Goal: Transaction & Acquisition: Purchase product/service

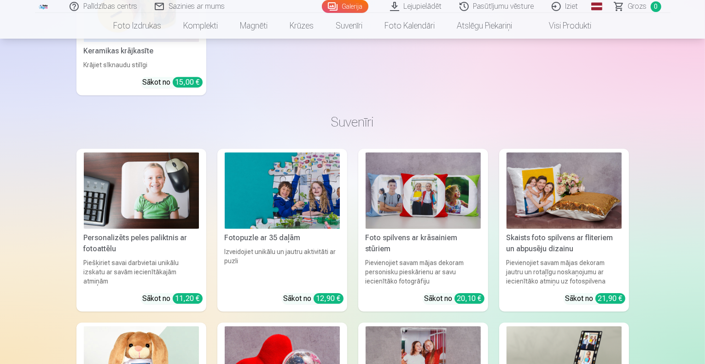
scroll to position [2855, 0]
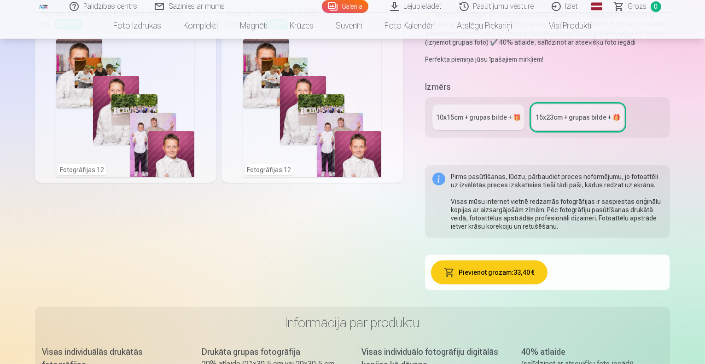
scroll to position [239, 0]
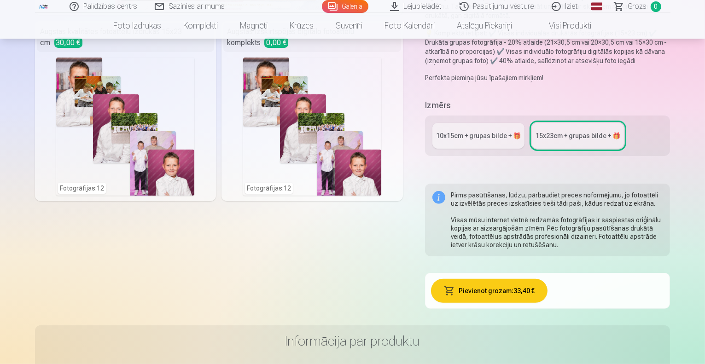
click at [488, 123] on link "10x15сm + grupas bilde + 🎁" at bounding box center [479, 136] width 92 height 26
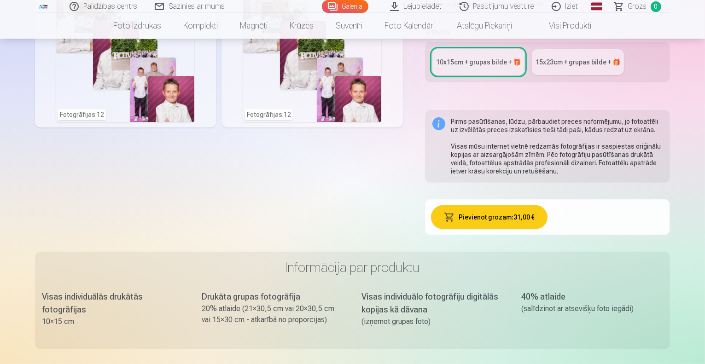
scroll to position [210, 0]
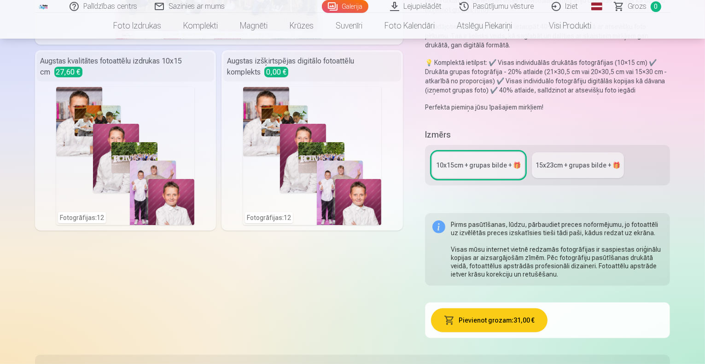
click at [582, 161] on div "15x23сm + grupas bilde + 🎁" at bounding box center [578, 165] width 85 height 9
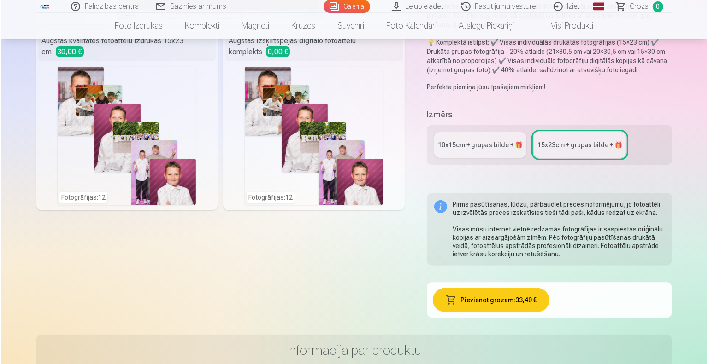
scroll to position [226, 0]
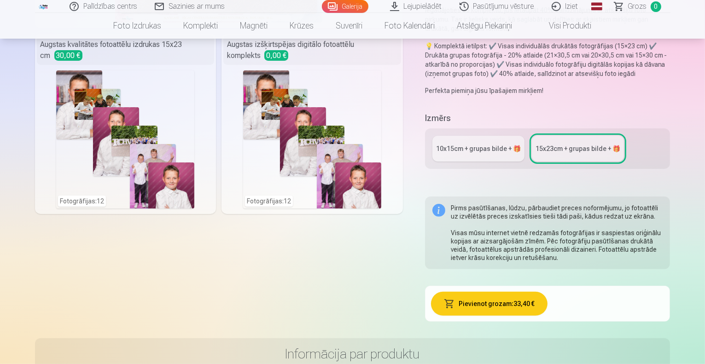
click at [528, 292] on button "Pievienot grozam : 33,40 €" at bounding box center [489, 304] width 117 height 24
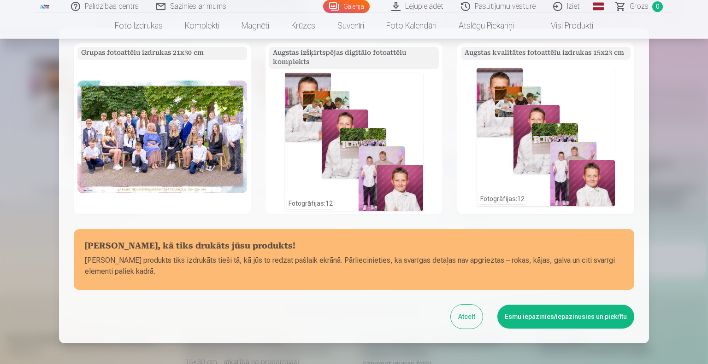
scroll to position [63, 0]
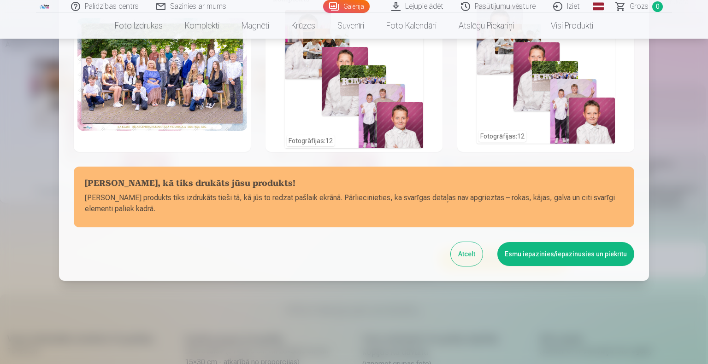
click at [570, 255] on button "Esmu iepazinies/iepazinusies un piekrītu" at bounding box center [565, 254] width 137 height 24
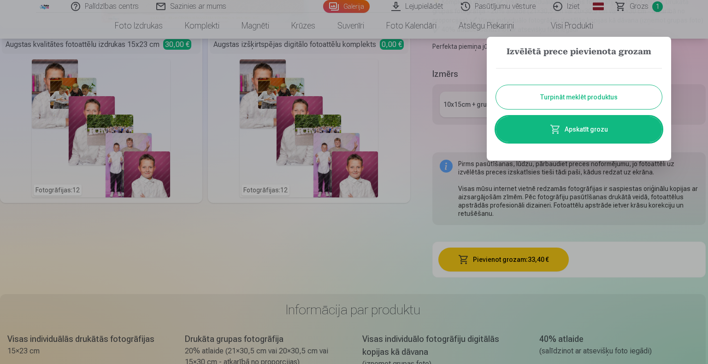
click at [597, 137] on link "Apskatīt grozu" at bounding box center [579, 130] width 166 height 26
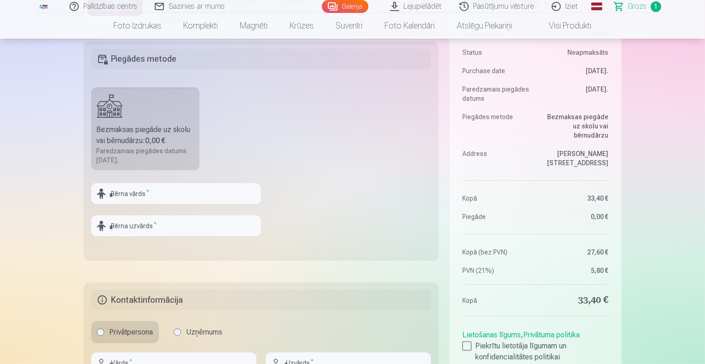
scroll to position [299, 0]
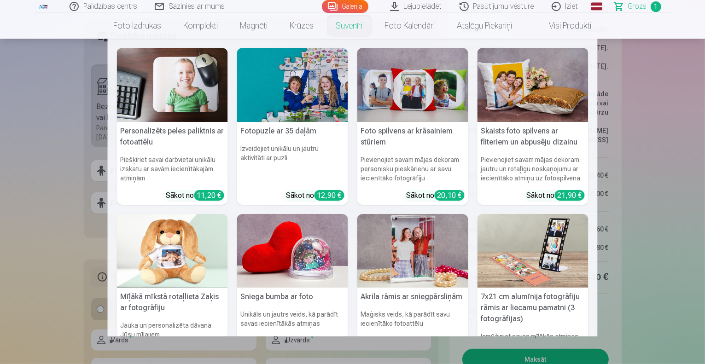
click at [623, 209] on nav "Personalizēts peles paliktnis ar fotoattēlu Piešķiriet savai darbvietai unikālu…" at bounding box center [352, 188] width 705 height 298
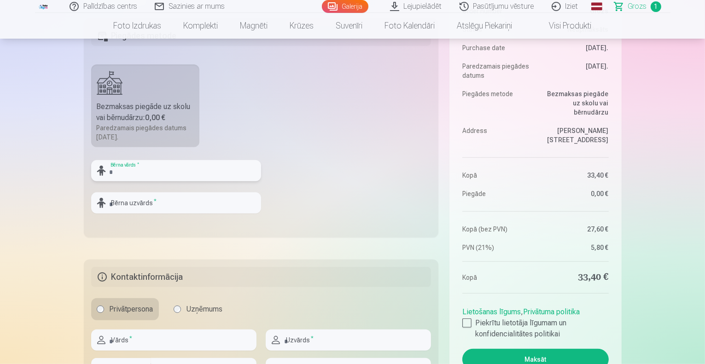
click at [154, 174] on input "text" at bounding box center [176, 170] width 170 height 21
click at [148, 173] on input "**********" at bounding box center [176, 170] width 170 height 21
type input "****"
click at [161, 198] on input "text" at bounding box center [176, 203] width 170 height 21
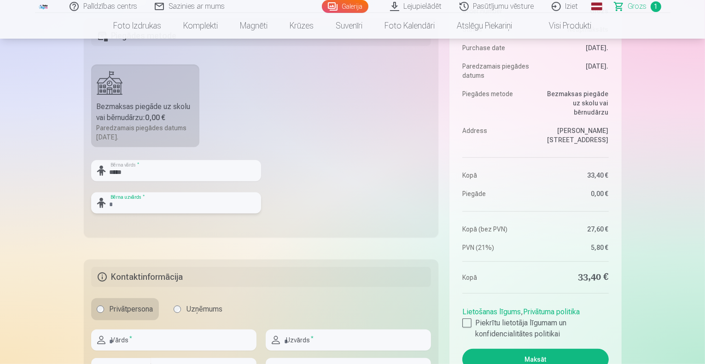
paste input "********"
type input "********"
click at [164, 169] on input "****" at bounding box center [176, 170] width 170 height 21
type input "****"
click at [323, 203] on fieldset "Piegādes metode Bezmaksas piegāde uz skolu vai bērnudārzu : 0,00 € Paredzamais …" at bounding box center [261, 127] width 355 height 219
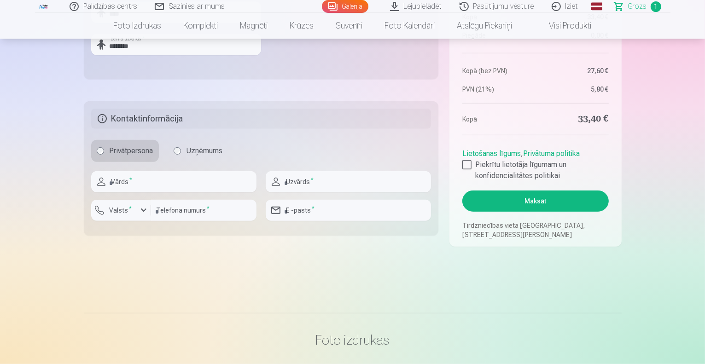
scroll to position [481, 0]
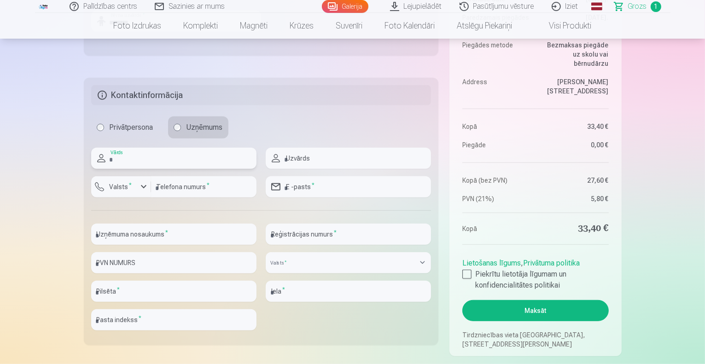
click at [178, 166] on input "text" at bounding box center [173, 158] width 165 height 21
type input "*****"
type input "********"
type input "**********"
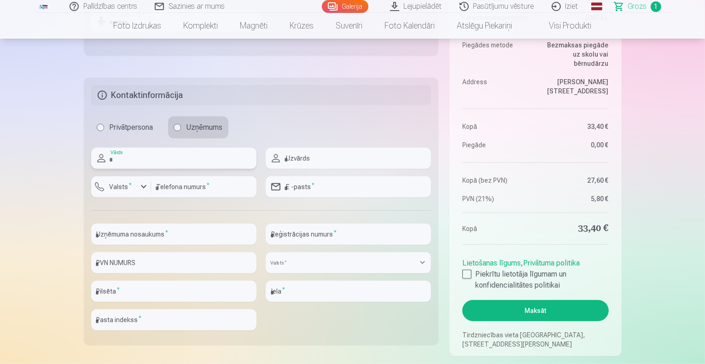
type input "**********"
select select "******"
type input "****"
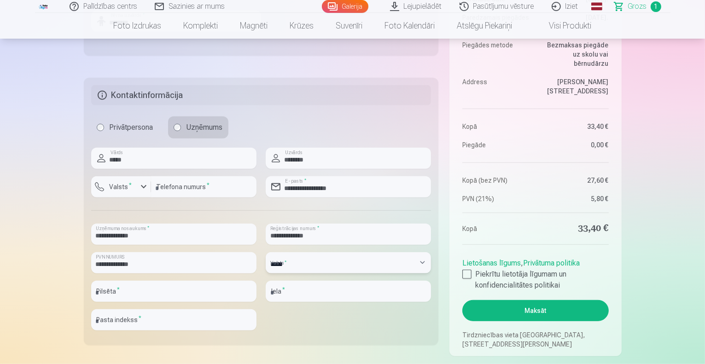
type input "**********"
type input "******"
drag, startPoint x: 180, startPoint y: 262, endPoint x: 53, endPoint y: 256, distance: 127.8
paste input "text"
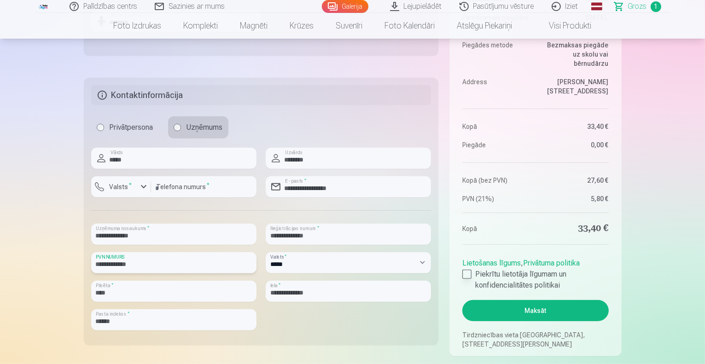
type input "**********"
click at [466, 274] on div at bounding box center [467, 274] width 9 height 9
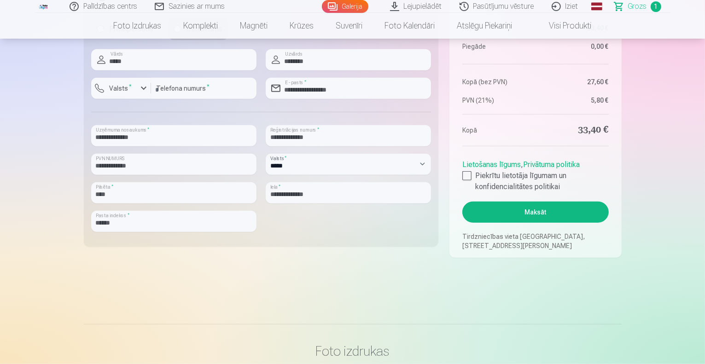
scroll to position [594, 0]
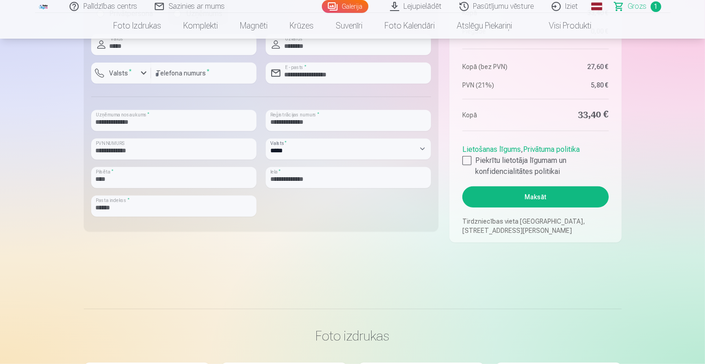
click at [534, 197] on button "Maksāt" at bounding box center [536, 197] width 146 height 21
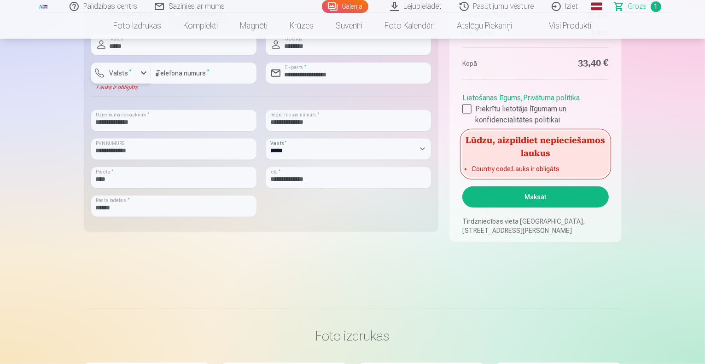
click at [120, 76] on label "Valsts *" at bounding box center [121, 73] width 30 height 9
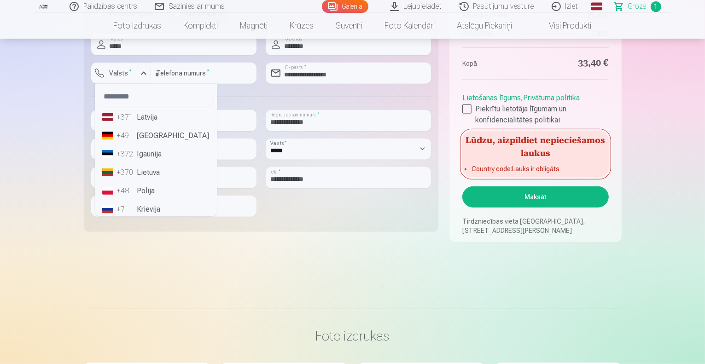
click at [145, 119] on li "+371 Latvija" at bounding box center [156, 117] width 115 height 18
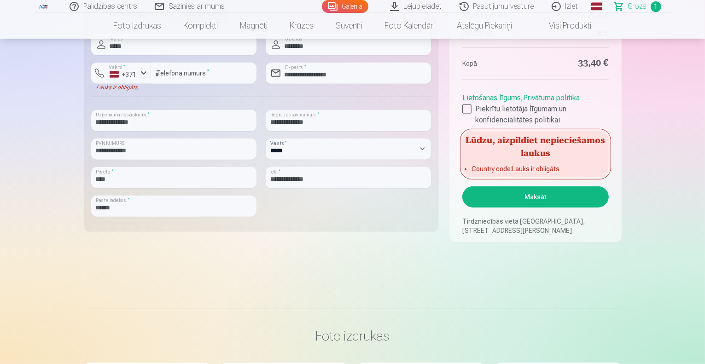
click at [549, 199] on button "Maksāt" at bounding box center [536, 197] width 146 height 21
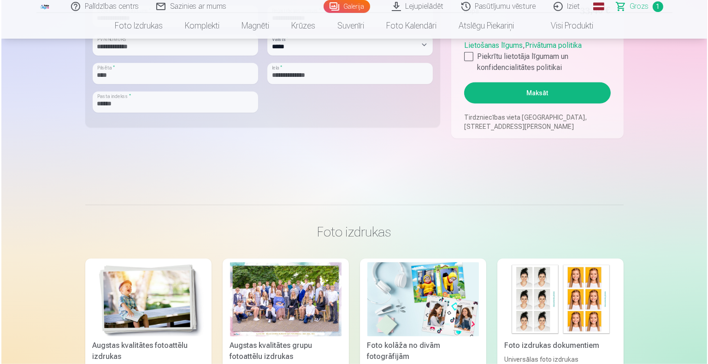
scroll to position [502, 0]
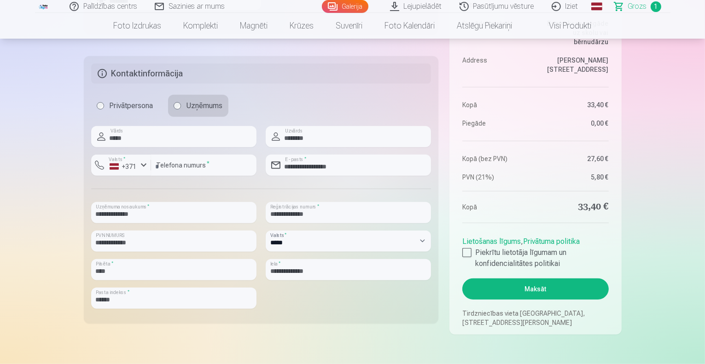
click at [534, 296] on button "Maksāt" at bounding box center [536, 289] width 146 height 21
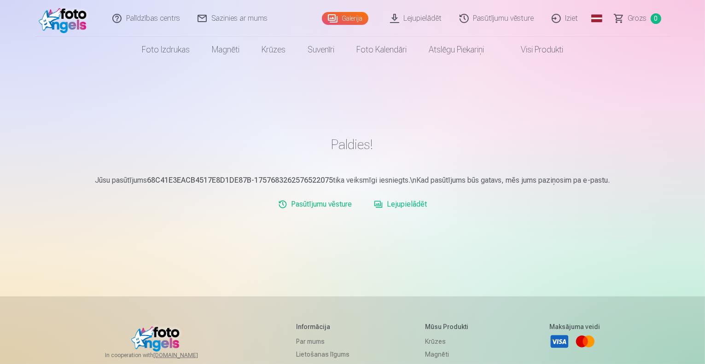
click at [387, 205] on link "Lejupielādēt" at bounding box center [400, 204] width 60 height 18
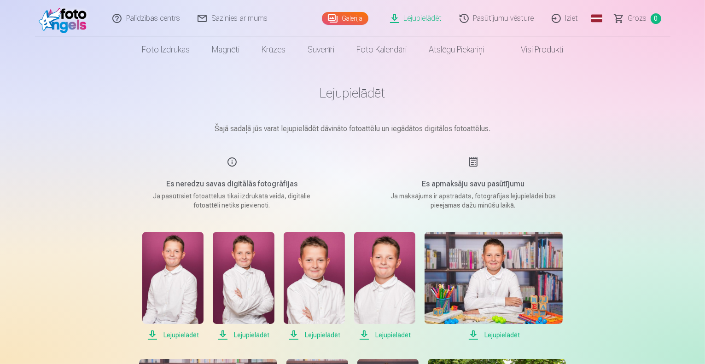
drag, startPoint x: 669, startPoint y: 162, endPoint x: 668, endPoint y: 182, distance: 20.3
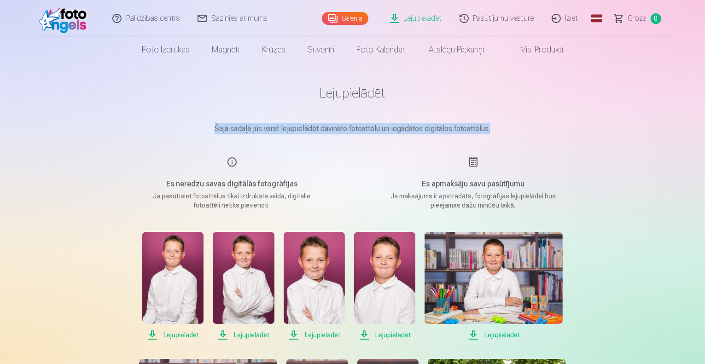
drag, startPoint x: 705, startPoint y: 111, endPoint x: 707, endPoint y: 139, distance: 28.2
click at [705, 139] on html "Palīdzības centrs Sazinies ar mums Galerija Lejupielādēt Pasūtījumu vēsture Izi…" at bounding box center [352, 182] width 705 height 364
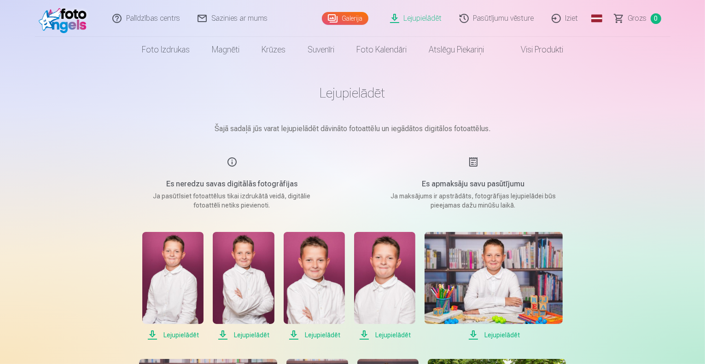
drag, startPoint x: 469, startPoint y: 184, endPoint x: 475, endPoint y: 186, distance: 6.1
click at [469, 184] on h5 "Es apmaksāju savu pasūtījumu" at bounding box center [473, 184] width 175 height 11
click at [426, 18] on link "Lejupielādēt" at bounding box center [417, 18] width 70 height 37
click at [405, 20] on link "Lejupielādēt" at bounding box center [417, 18] width 70 height 37
click at [404, 21] on link "Lejupielādēt" at bounding box center [417, 18] width 70 height 37
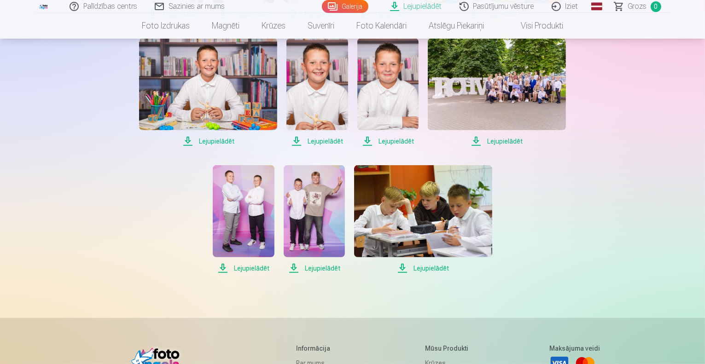
scroll to position [312, 0]
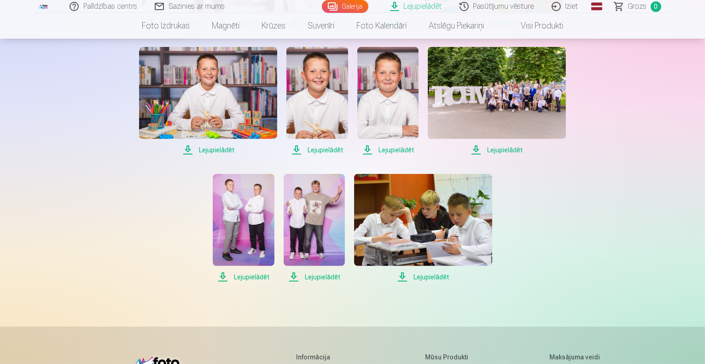
click at [434, 278] on span "Lejupielādēt" at bounding box center [423, 277] width 138 height 11
click at [312, 275] on span "Lejupielādēt" at bounding box center [314, 277] width 61 height 11
click at [249, 280] on span "Lejupielādēt" at bounding box center [243, 277] width 61 height 11
click at [502, 152] on span "Lejupielādēt" at bounding box center [497, 150] width 138 height 11
click at [393, 152] on span "Lejupielādēt" at bounding box center [388, 150] width 61 height 11
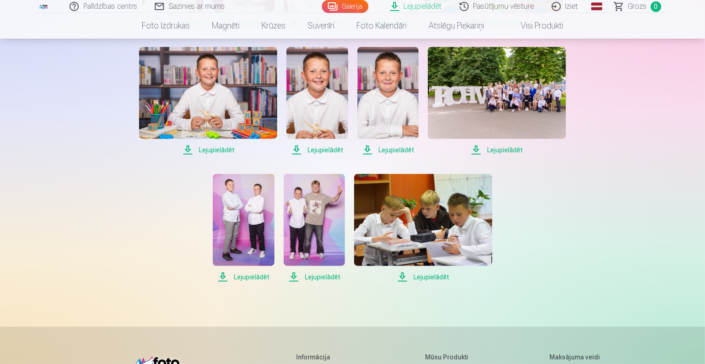
click at [324, 150] on span "Lejupielādēt" at bounding box center [317, 150] width 61 height 11
click at [228, 147] on span "Lejupielādēt" at bounding box center [208, 150] width 138 height 11
drag, startPoint x: 705, startPoint y: 241, endPoint x: 707, endPoint y: 218, distance: 23.6
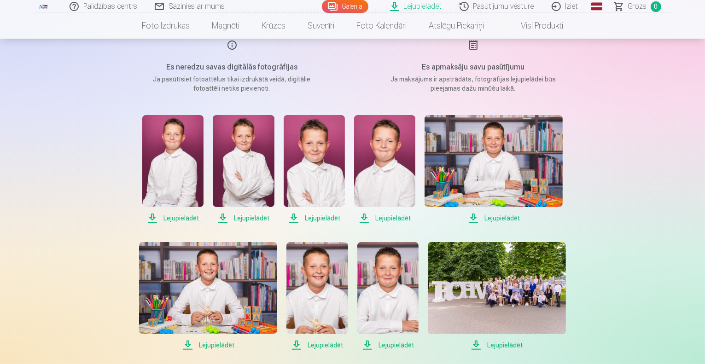
scroll to position [108, 0]
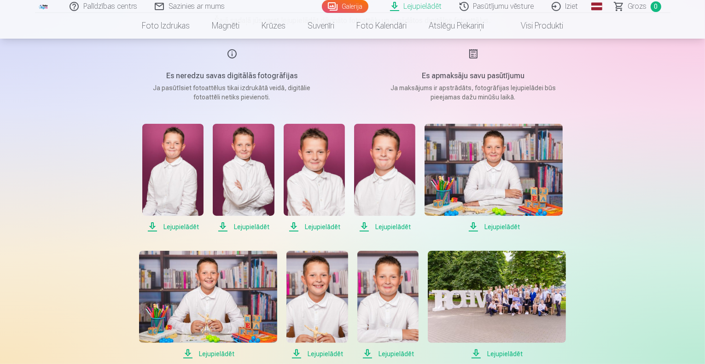
click at [510, 225] on span "Lejupielādēt" at bounding box center [494, 227] width 138 height 11
click at [388, 225] on span "Lejupielādēt" at bounding box center [384, 227] width 61 height 11
click at [330, 228] on span "Lejupielādēt" at bounding box center [314, 227] width 61 height 11
click at [265, 230] on span "Lejupielādēt" at bounding box center [243, 227] width 61 height 11
click at [180, 224] on span "Lejupielādēt" at bounding box center [172, 227] width 61 height 11
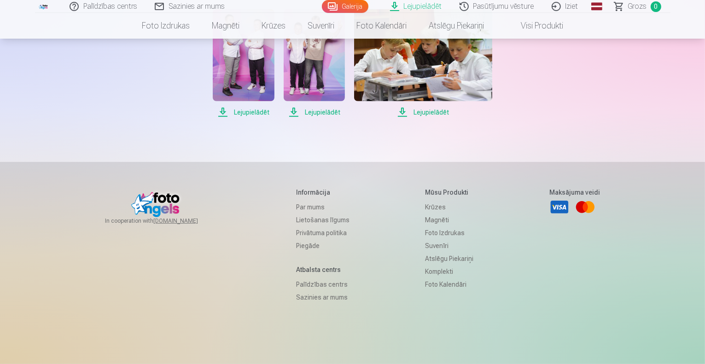
scroll to position [0, 0]
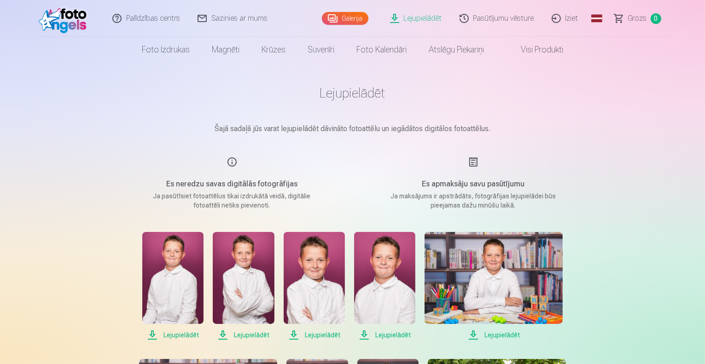
click at [487, 16] on link "Pasūtījumu vēsture" at bounding box center [497, 18] width 92 height 37
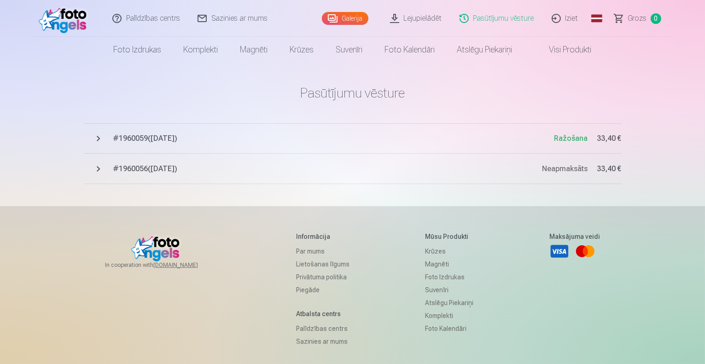
click at [168, 139] on span "# 1960059 ( 12.09.2025 )" at bounding box center [333, 138] width 441 height 11
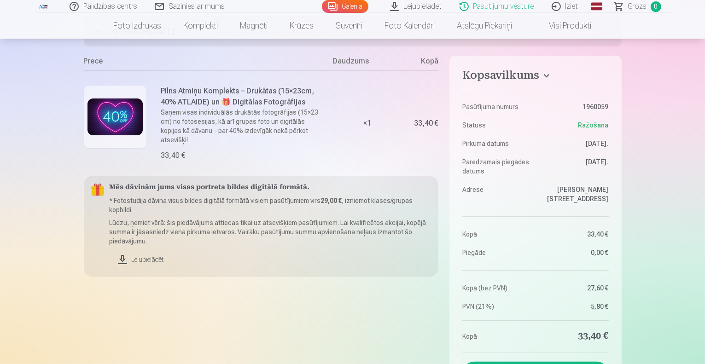
scroll to position [196, 0]
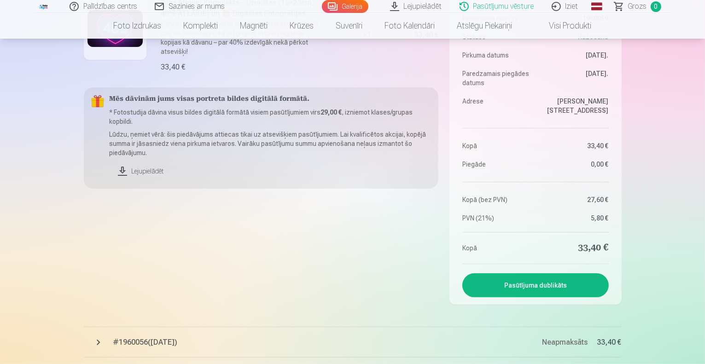
click at [527, 283] on button "Pasūtījuma dublikāts" at bounding box center [536, 286] width 146 height 24
drag, startPoint x: 704, startPoint y: 182, endPoint x: 703, endPoint y: 151, distance: 31.3
click at [699, 132] on div "Palīdzības centrs Sazinies ar mums Galerija Lejupielādēt Pasūtījumu vēsture Izi…" at bounding box center [352, 218] width 705 height 829
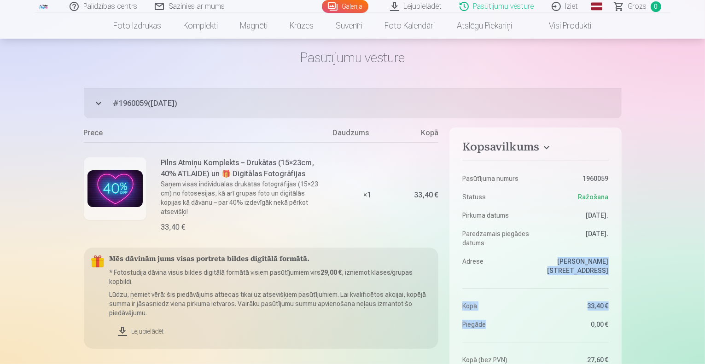
scroll to position [0, 0]
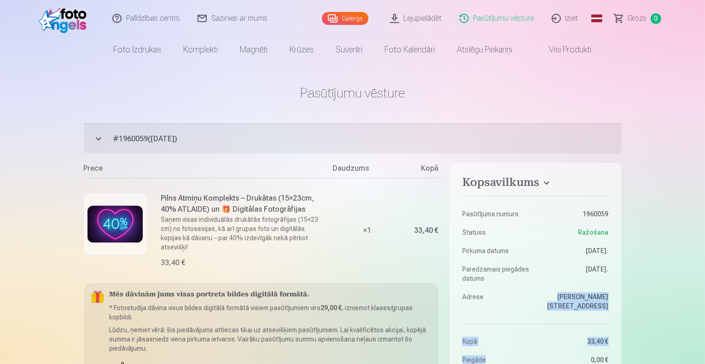
click at [510, 11] on link "Pasūtījumu vēsture" at bounding box center [497, 18] width 92 height 37
click at [484, 18] on link "Pasūtījumu vēsture" at bounding box center [497, 18] width 92 height 37
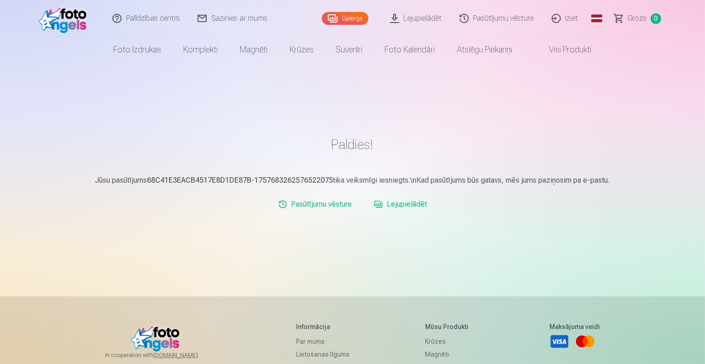
click at [505, 20] on link "Pasūtījumu vēsture" at bounding box center [497, 18] width 92 height 37
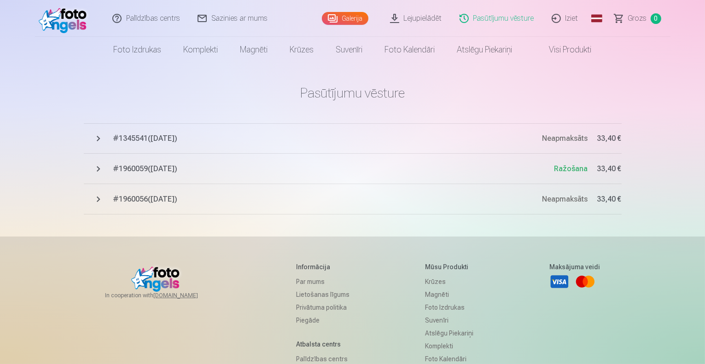
click at [122, 168] on span "# 1960059 ( 12.09.2025 )" at bounding box center [333, 169] width 441 height 11
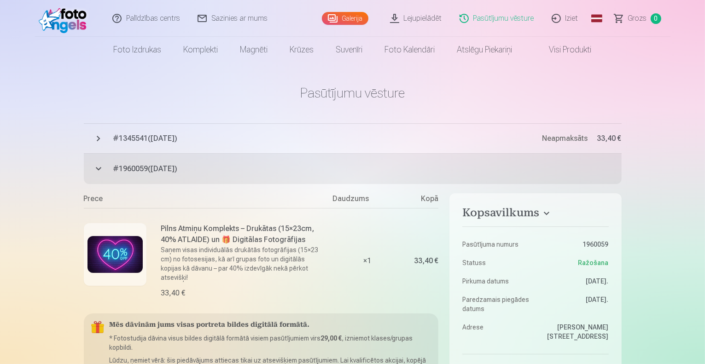
drag, startPoint x: 204, startPoint y: 169, endPoint x: 121, endPoint y: 174, distance: 82.6
click at [121, 174] on span "# 1960059 ( 12.09.2025 )" at bounding box center [367, 169] width 509 height 11
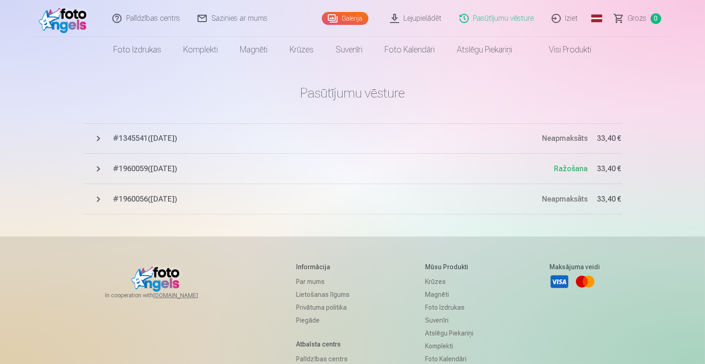
click at [104, 170] on button "# 1960059 ( 12.09.2025 ) Ražošana 33,40 €" at bounding box center [353, 169] width 538 height 30
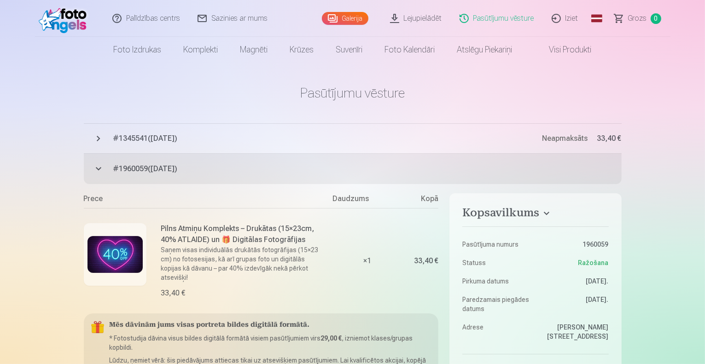
drag, startPoint x: 218, startPoint y: 170, endPoint x: 110, endPoint y: 161, distance: 108.7
click at [104, 164] on button "# 1960059 ( 12.09.2025 ) Ražošana 33,40 €" at bounding box center [353, 169] width 538 height 30
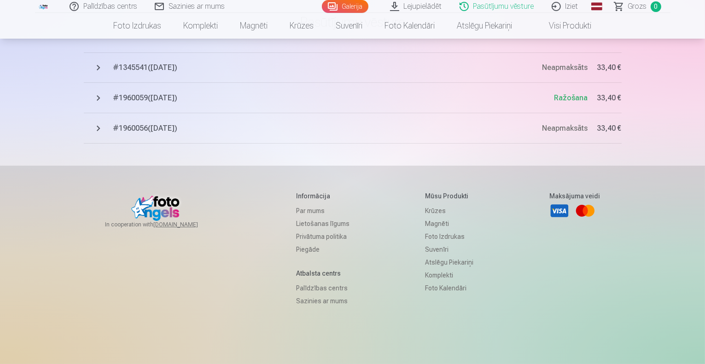
scroll to position [68, 0]
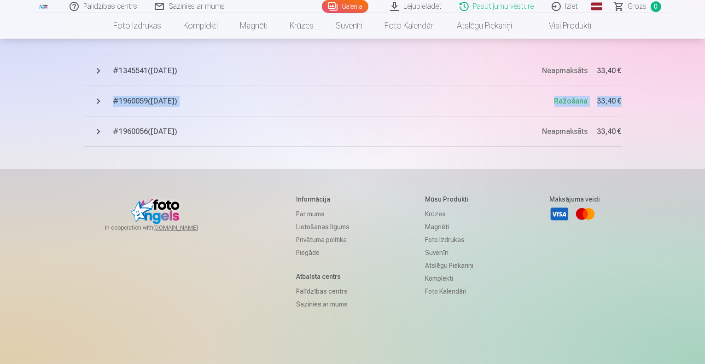
drag, startPoint x: 651, startPoint y: 98, endPoint x: 111, endPoint y: 100, distance: 540.4
click at [111, 100] on div "Palīdzības centrs Sazinies ar mums Galerija Lejupielādēt Pasūtījumu vēsture Izi…" at bounding box center [352, 177] width 705 height 490
copy button "# 1960059 ( 12.09.2025 ) Ražošana 33,40 €"
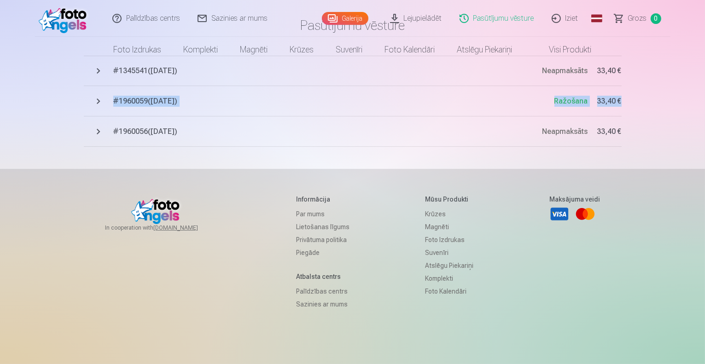
scroll to position [0, 0]
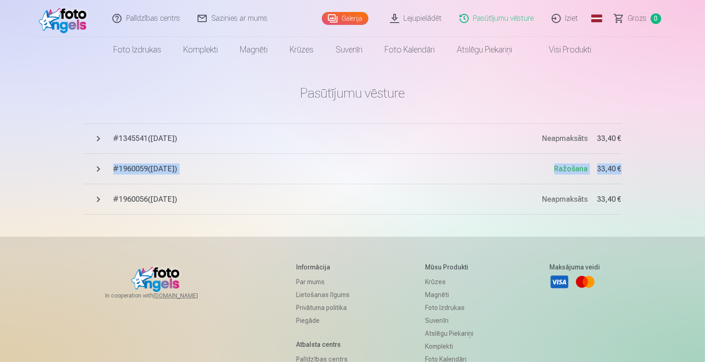
click at [260, 20] on link "Sazinies ar mums" at bounding box center [233, 18] width 88 height 37
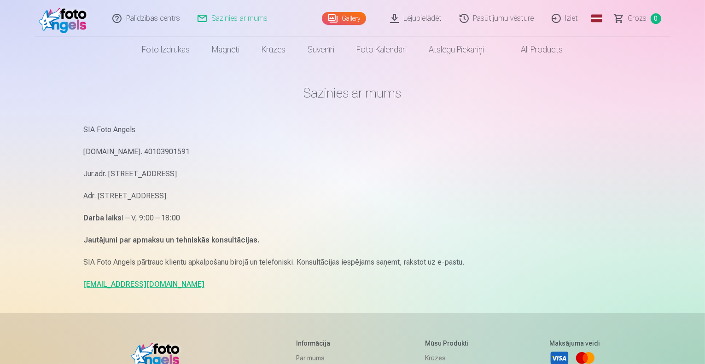
click at [119, 285] on link "info@fotoangels.lv" at bounding box center [144, 284] width 121 height 9
